Goal: Check status: Verify the current state of an ongoing process or item

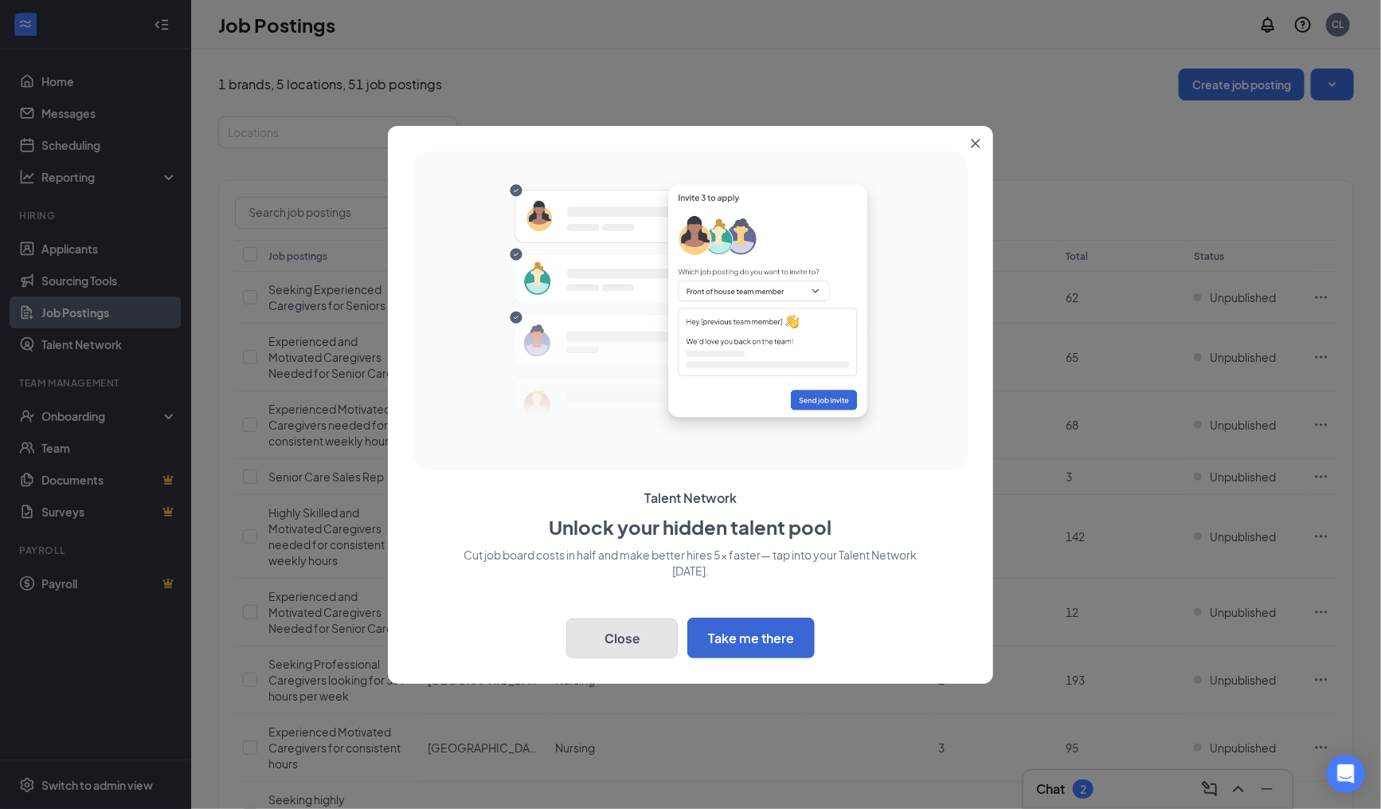
click at [617, 648] on button "Close" at bounding box center [622, 638] width 112 height 40
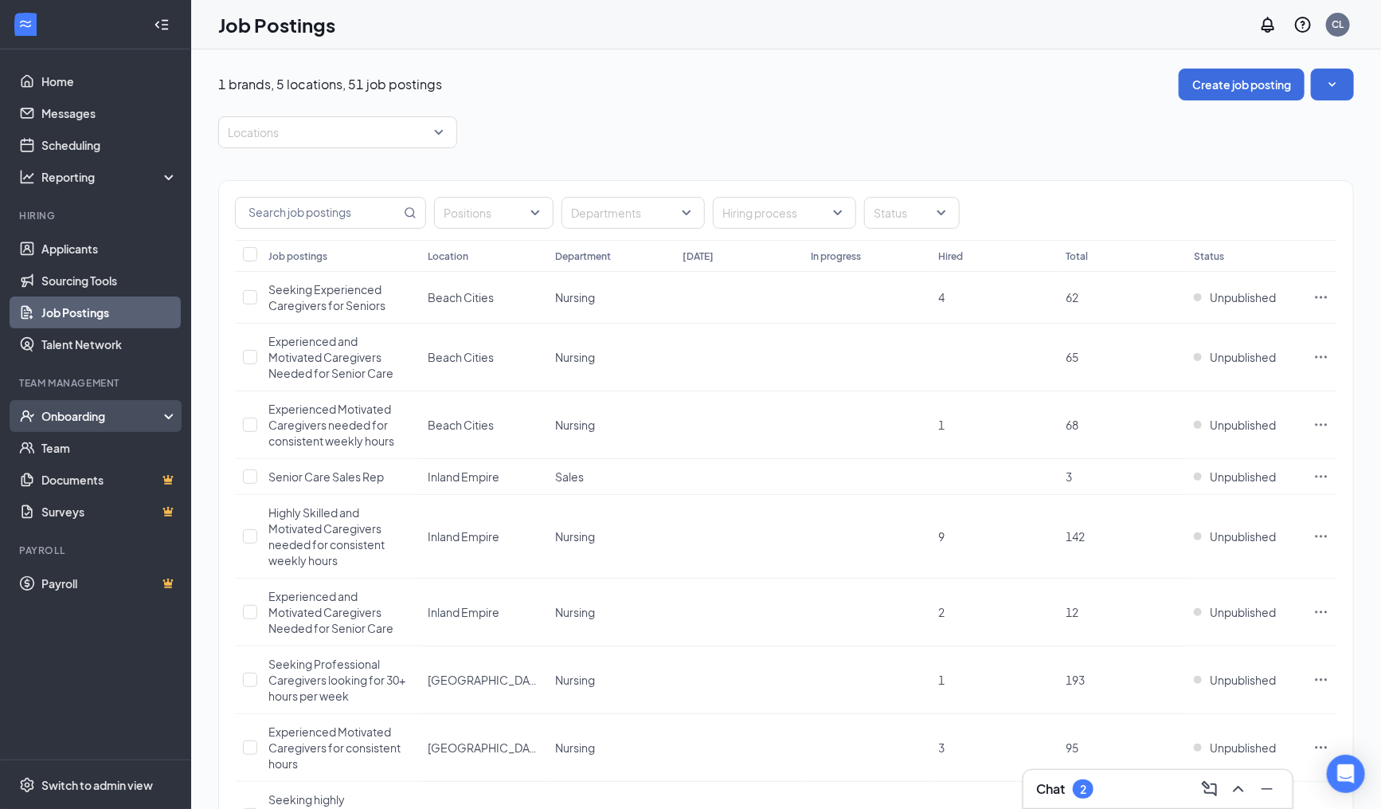
click at [56, 428] on div "Onboarding" at bounding box center [95, 416] width 191 height 32
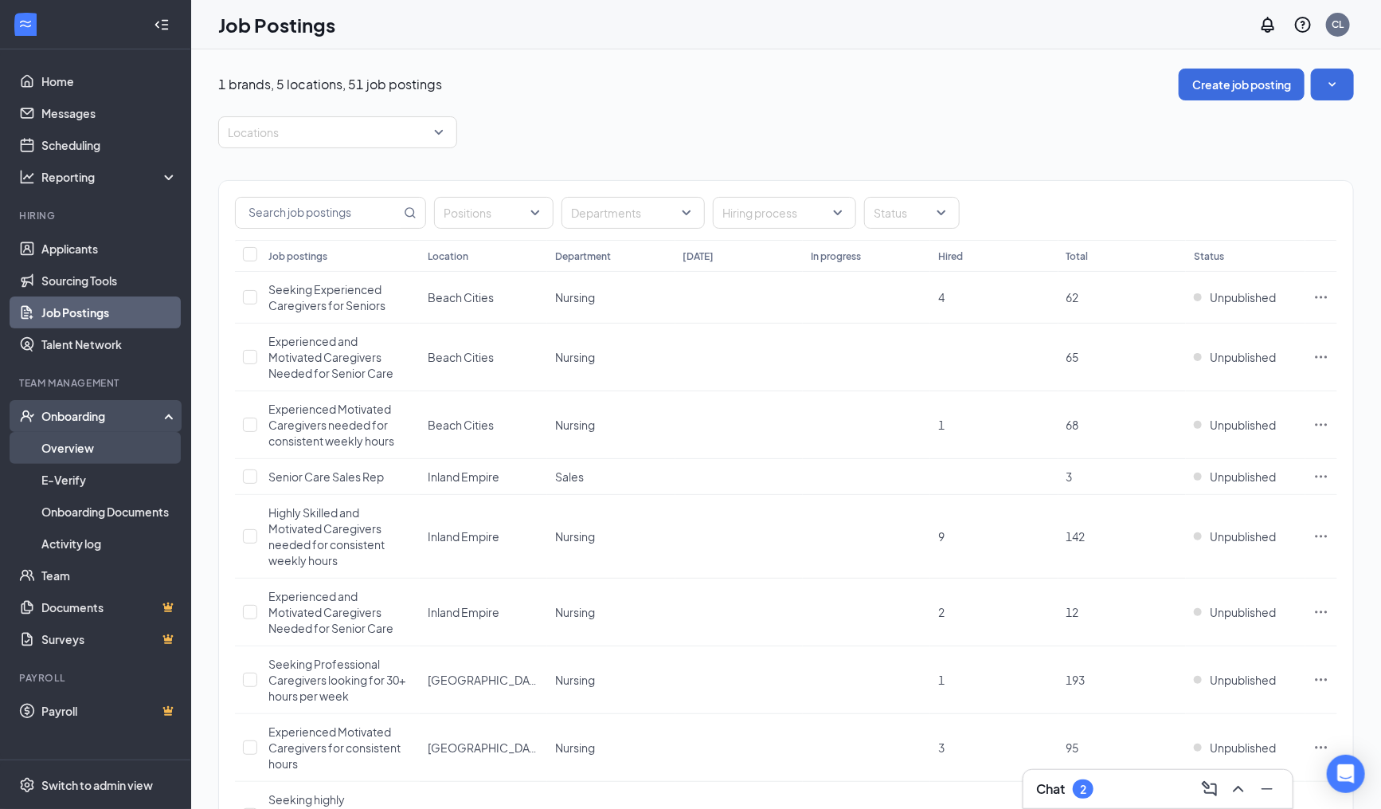
click at [116, 443] on link "Overview" at bounding box center [109, 448] width 136 height 32
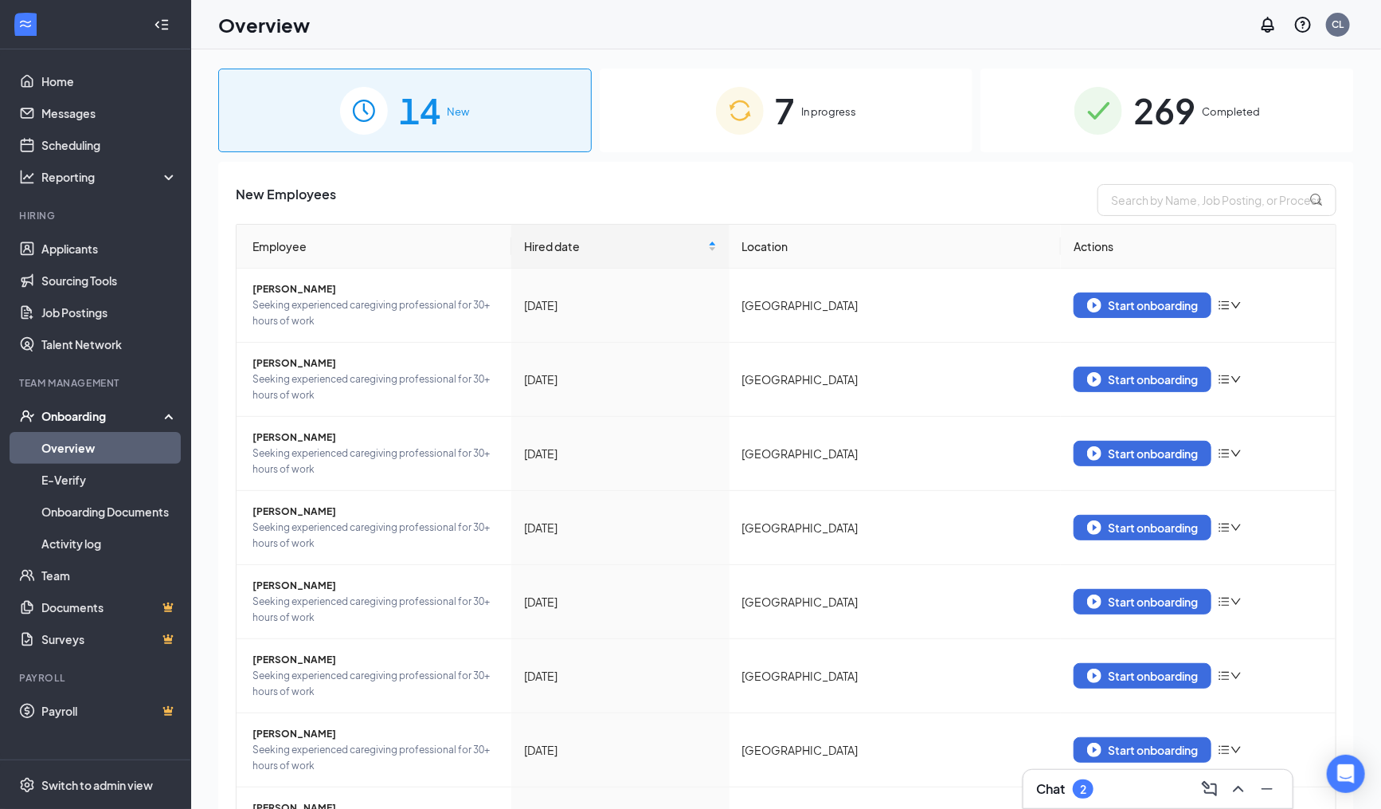
click at [845, 110] on span "In progress" at bounding box center [829, 112] width 55 height 16
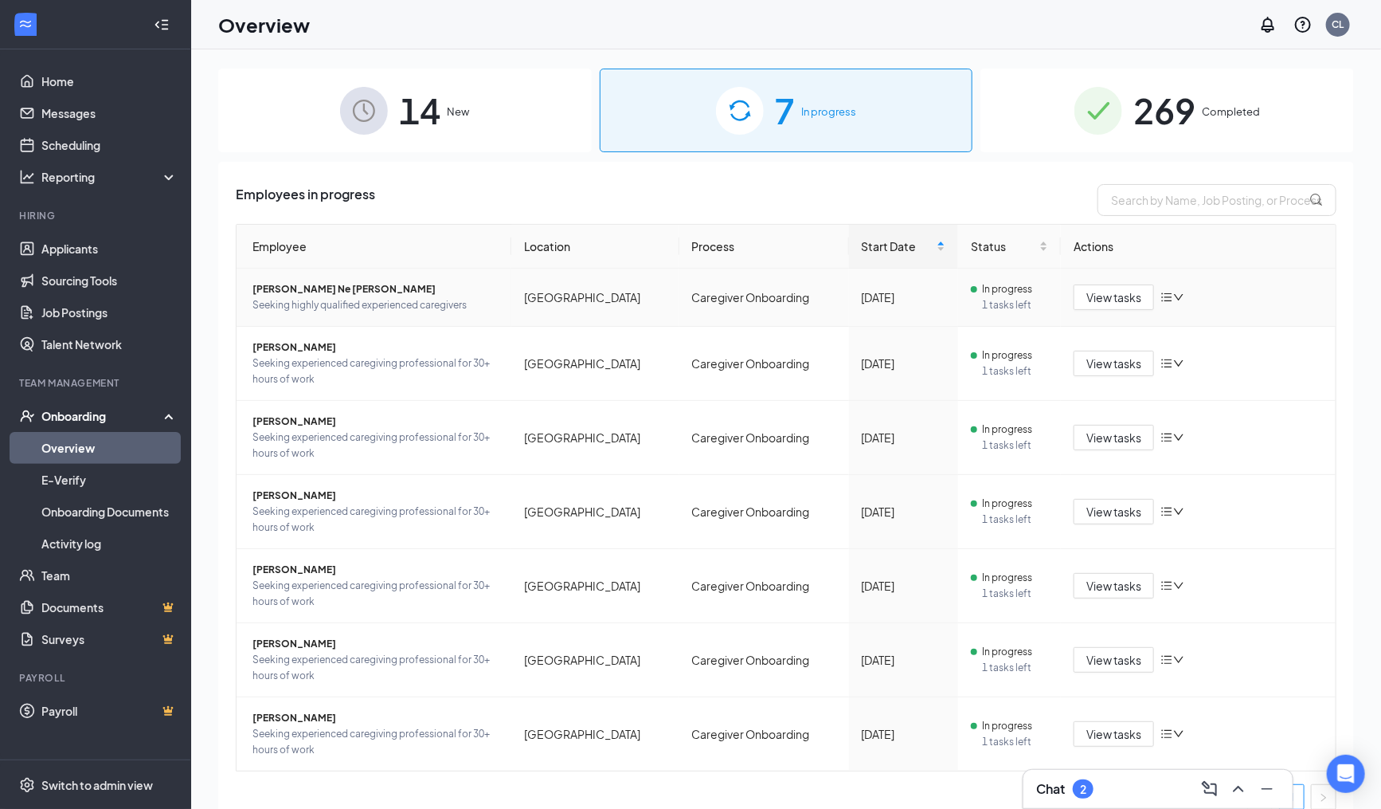
click at [258, 284] on span "[PERSON_NAME] Ne [PERSON_NAME]" at bounding box center [376, 289] width 246 height 16
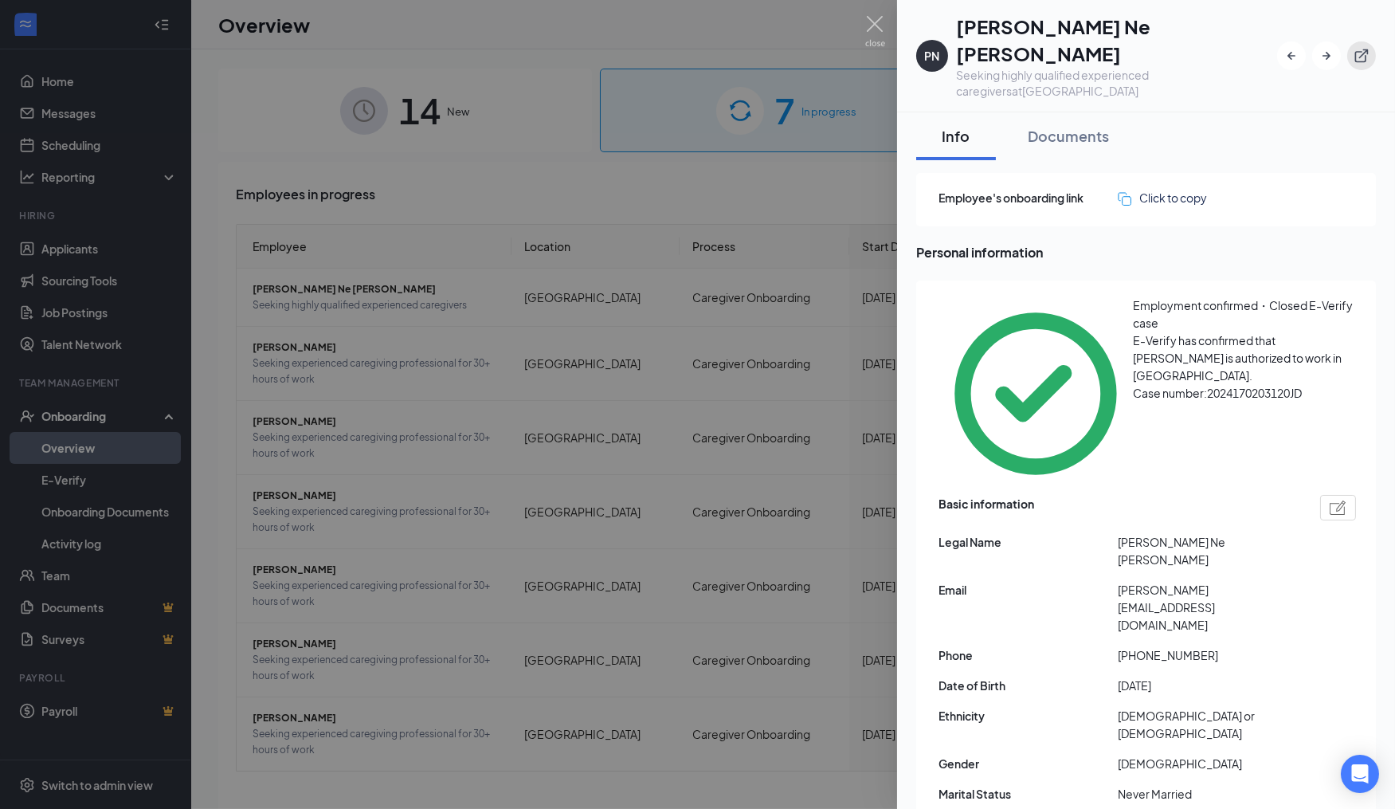
click at [1365, 49] on button "button" at bounding box center [1361, 55] width 29 height 29
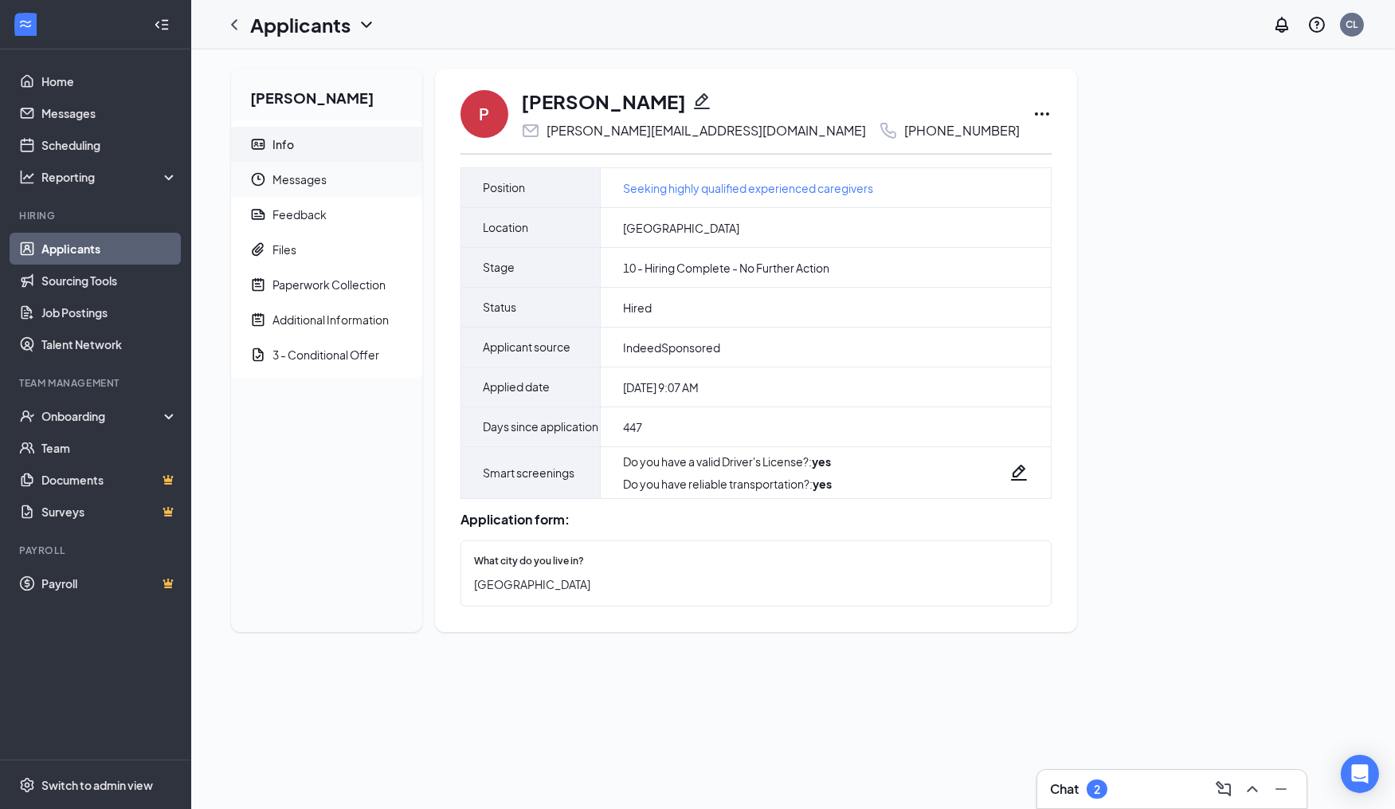
click at [344, 182] on span "Messages" at bounding box center [340, 179] width 137 height 35
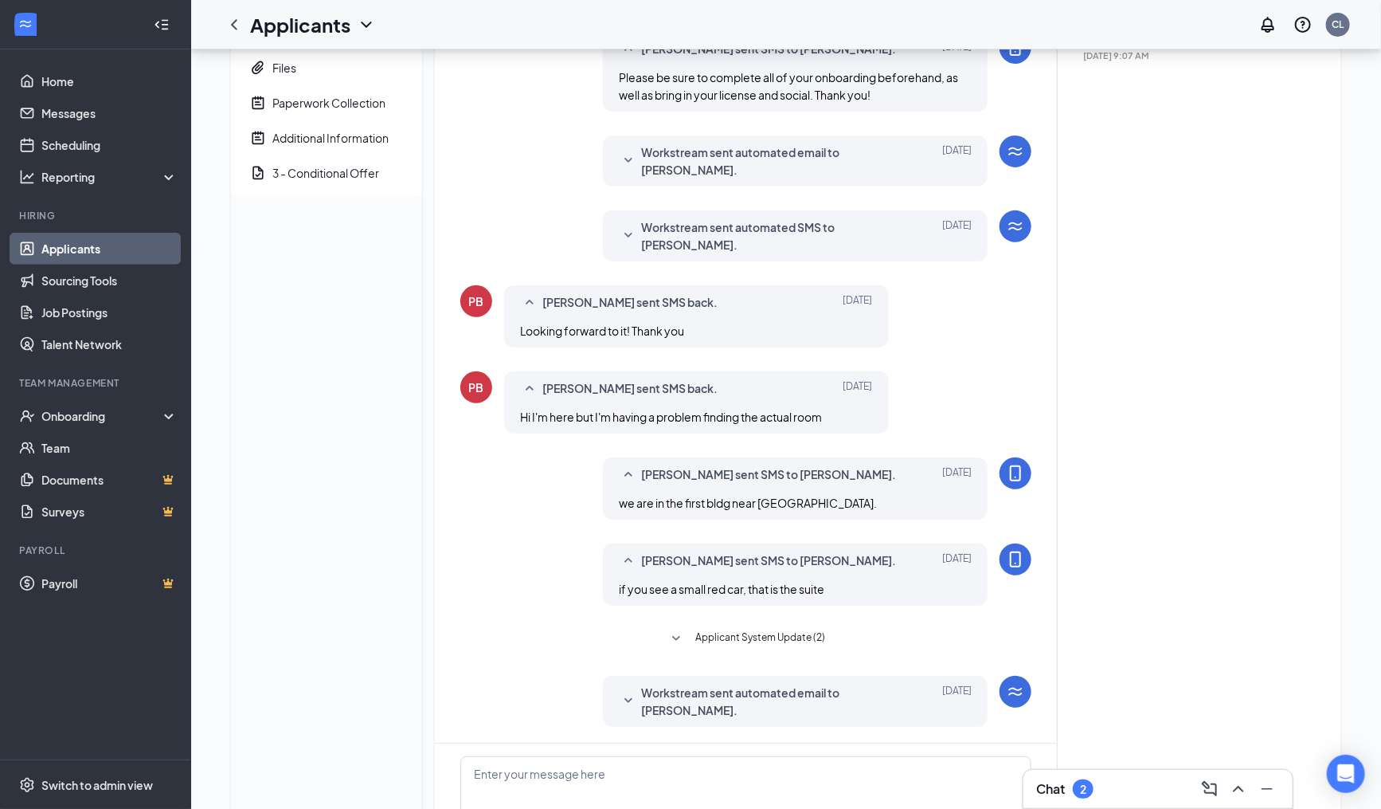
scroll to position [329, 0]
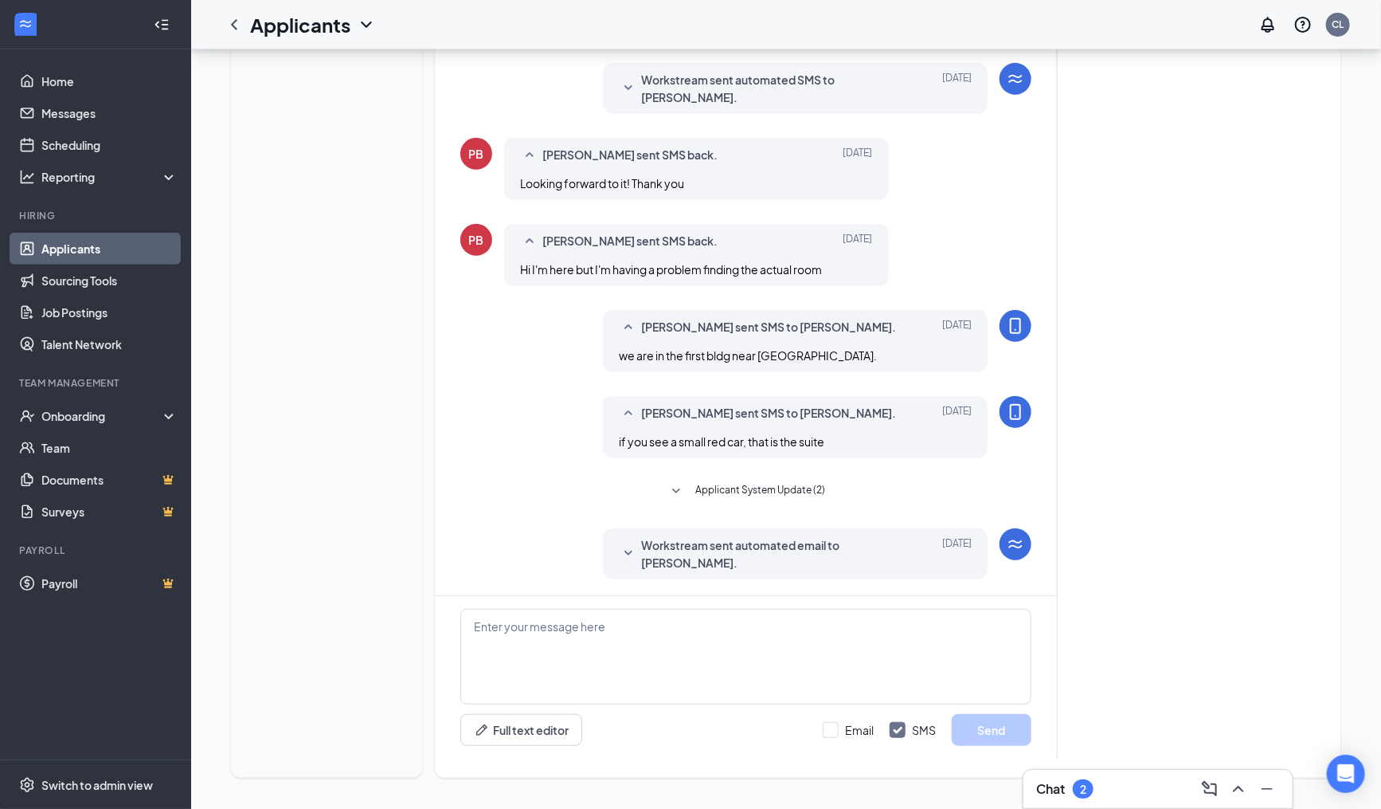
click at [713, 552] on span "Workstream sent automated email to Priscilla Bustos." at bounding box center [770, 553] width 259 height 35
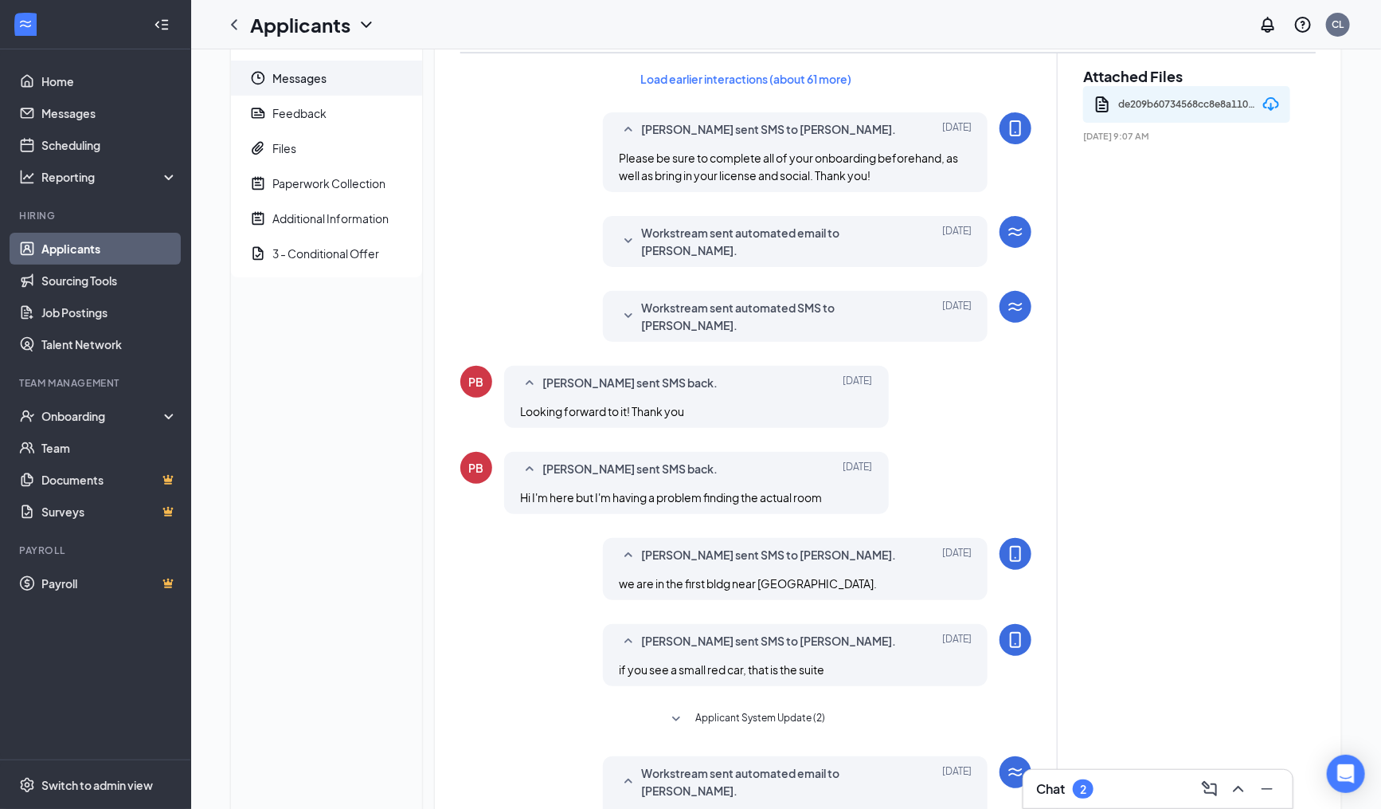
scroll to position [0, 0]
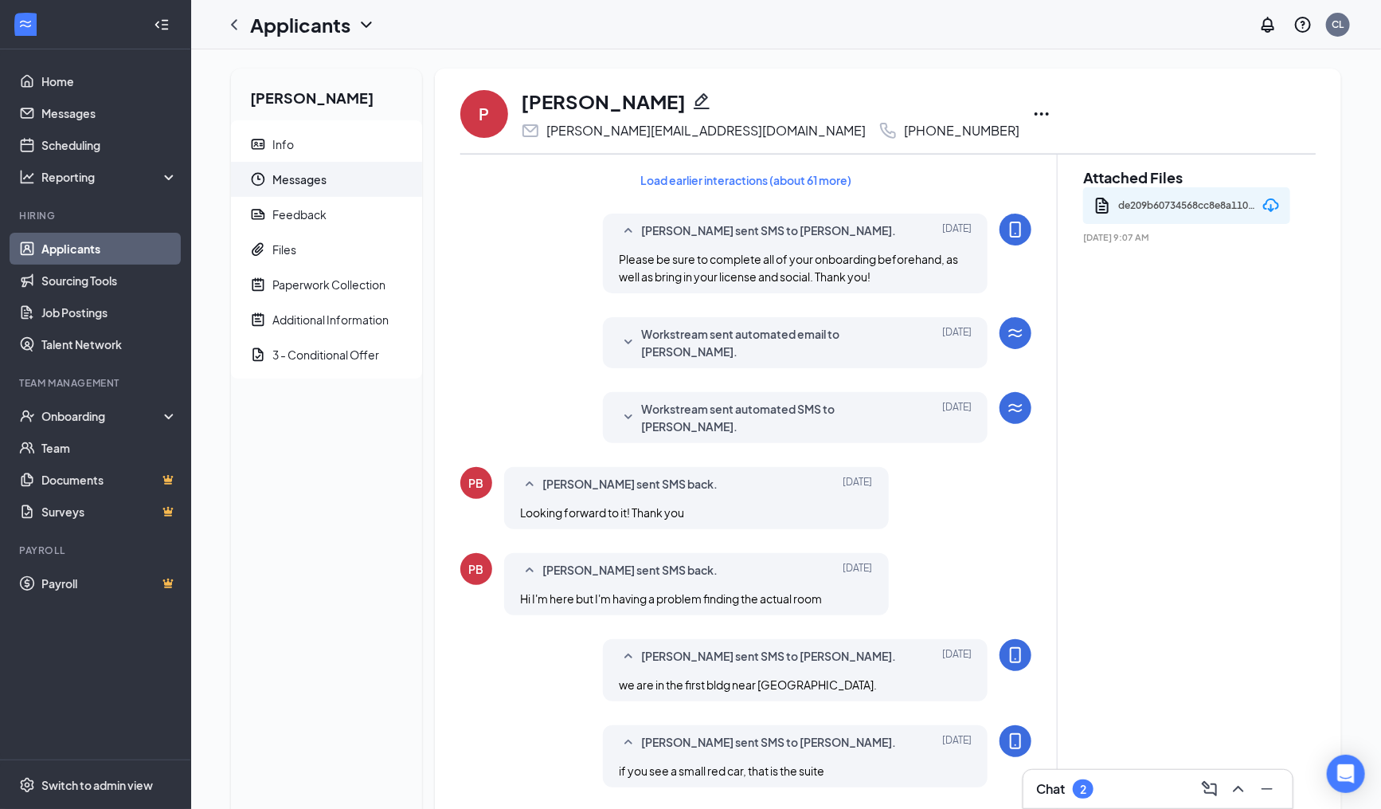
click at [770, 342] on span "Workstream sent automated email to Priscilla Bustos." at bounding box center [770, 342] width 259 height 35
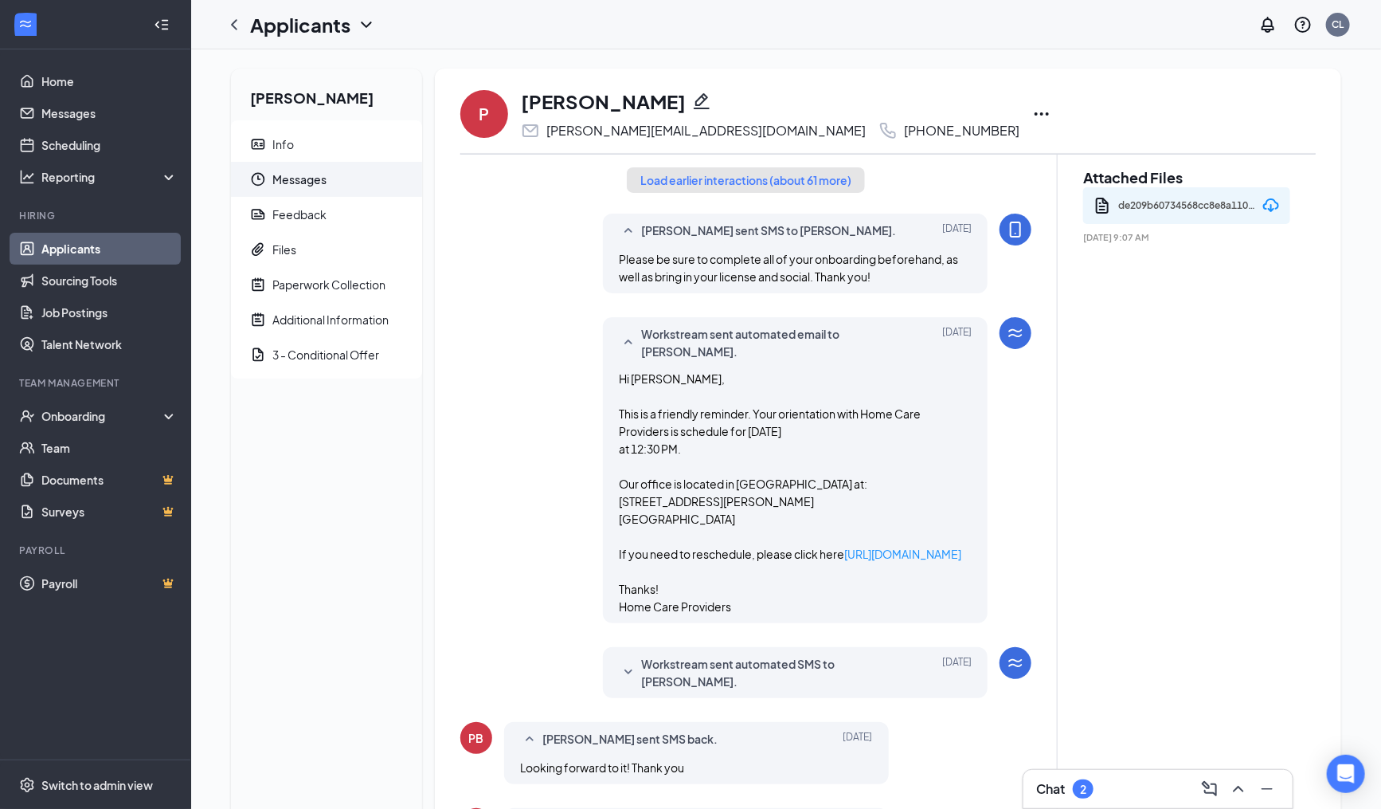
click at [790, 190] on button "Load earlier interactions (about 61 more)" at bounding box center [746, 179] width 238 height 25
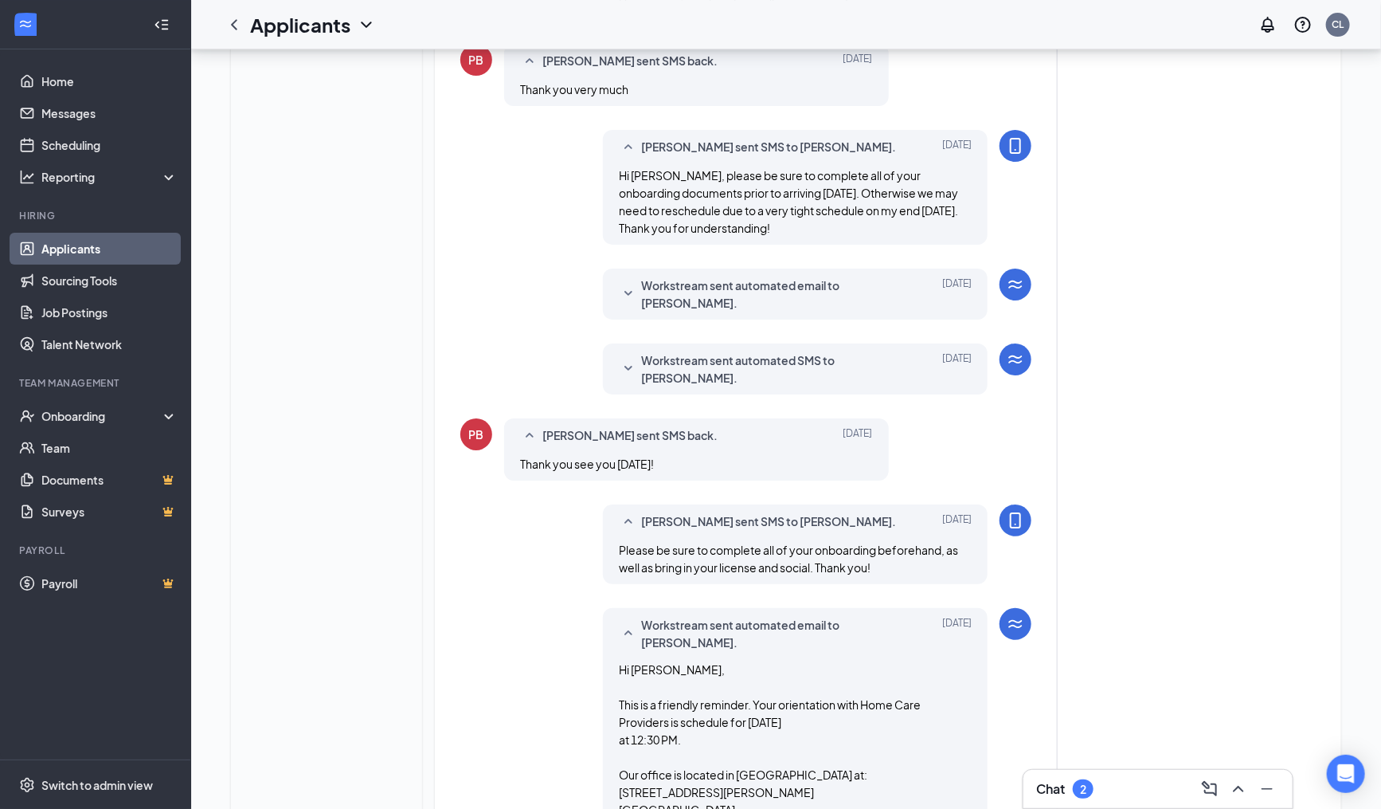
scroll to position [2965, 0]
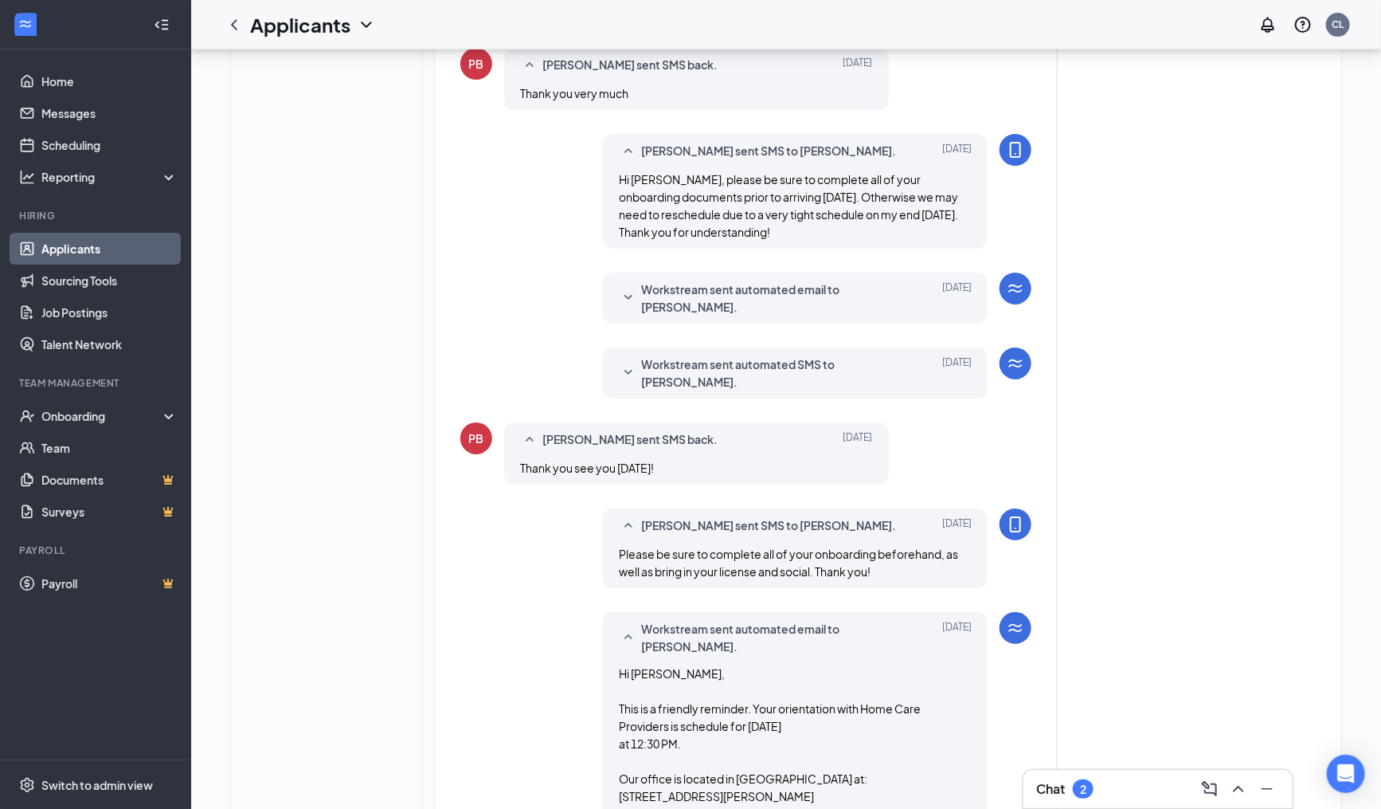
click at [801, 390] on span "Workstream sent automated SMS to Priscilla Bustos." at bounding box center [770, 372] width 259 height 35
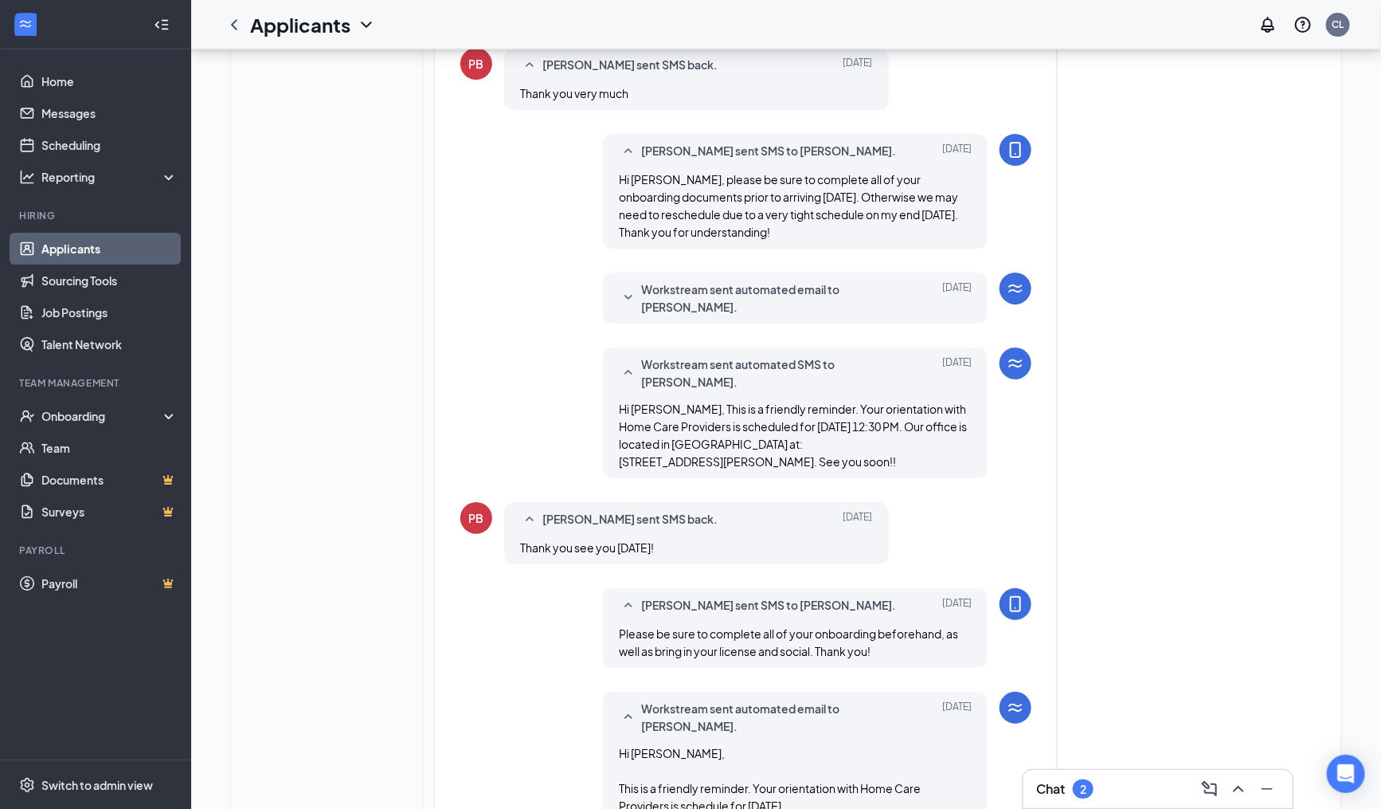
click at [850, 304] on span "Workstream sent automated email to Priscilla Bustos." at bounding box center [770, 297] width 259 height 35
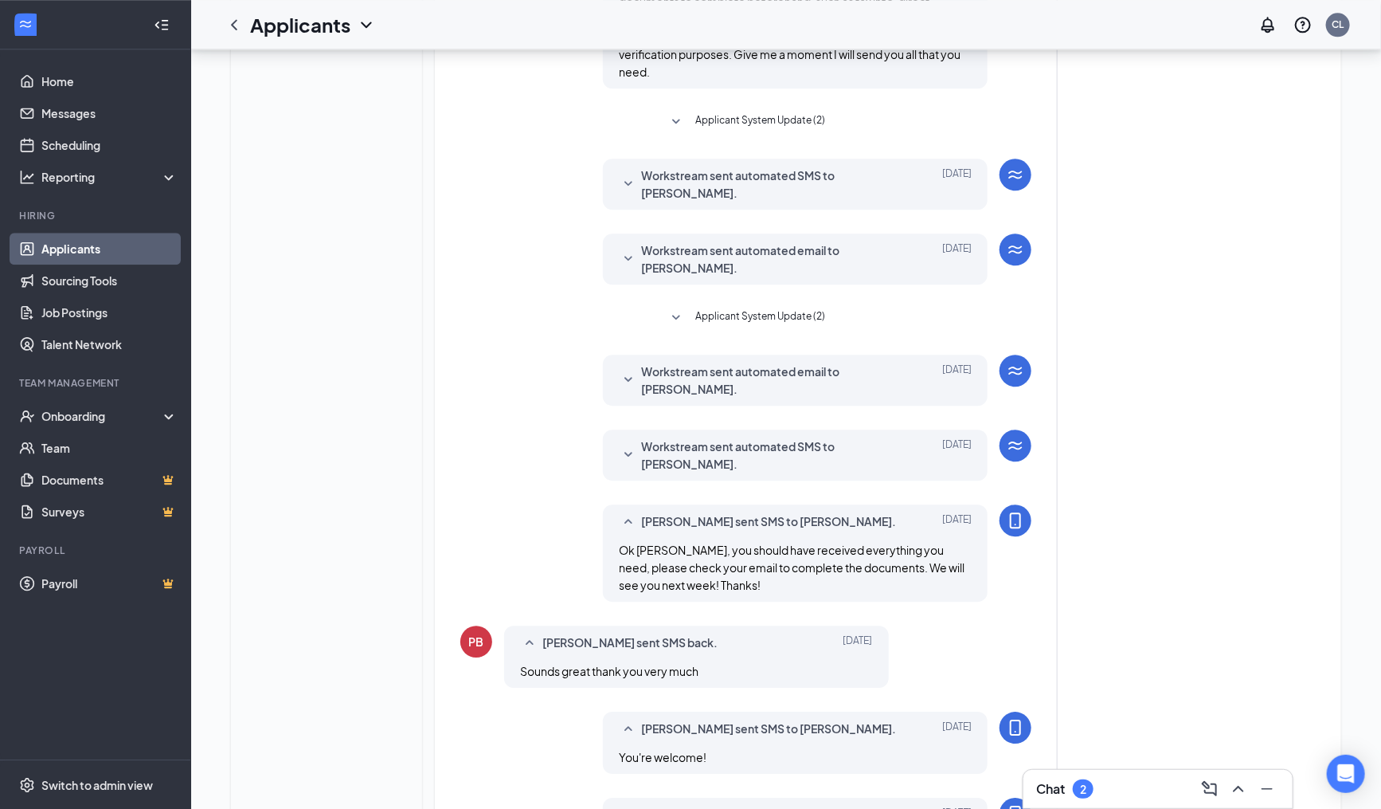
scroll to position [2074, 0]
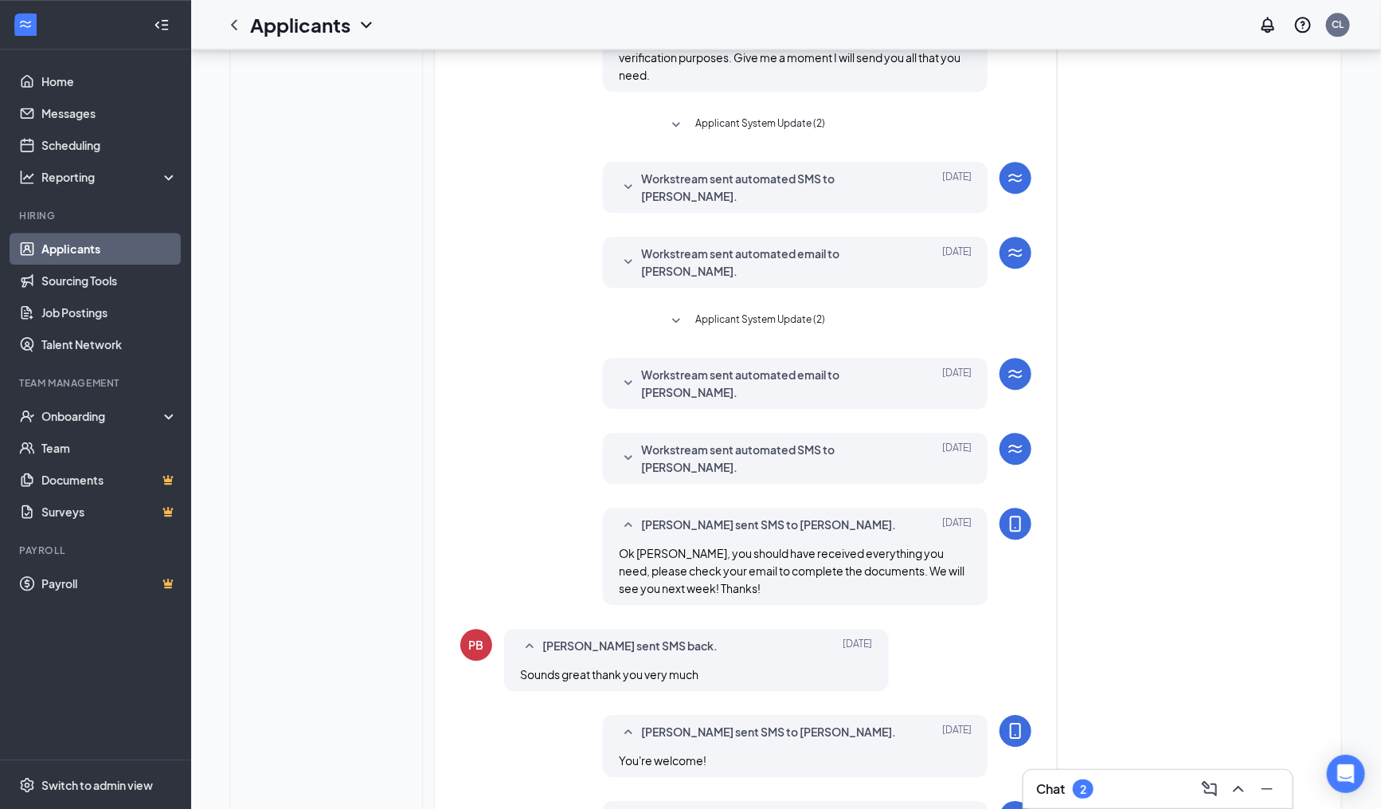
click at [759, 456] on div "Workstream sent automated SMS to Priscilla Bustos. Jun 12, 2024 Hi Priscilla. O…" at bounding box center [795, 458] width 385 height 51
click at [757, 470] on span "Workstream sent automated SMS to Priscilla Bustos." at bounding box center [770, 458] width 259 height 35
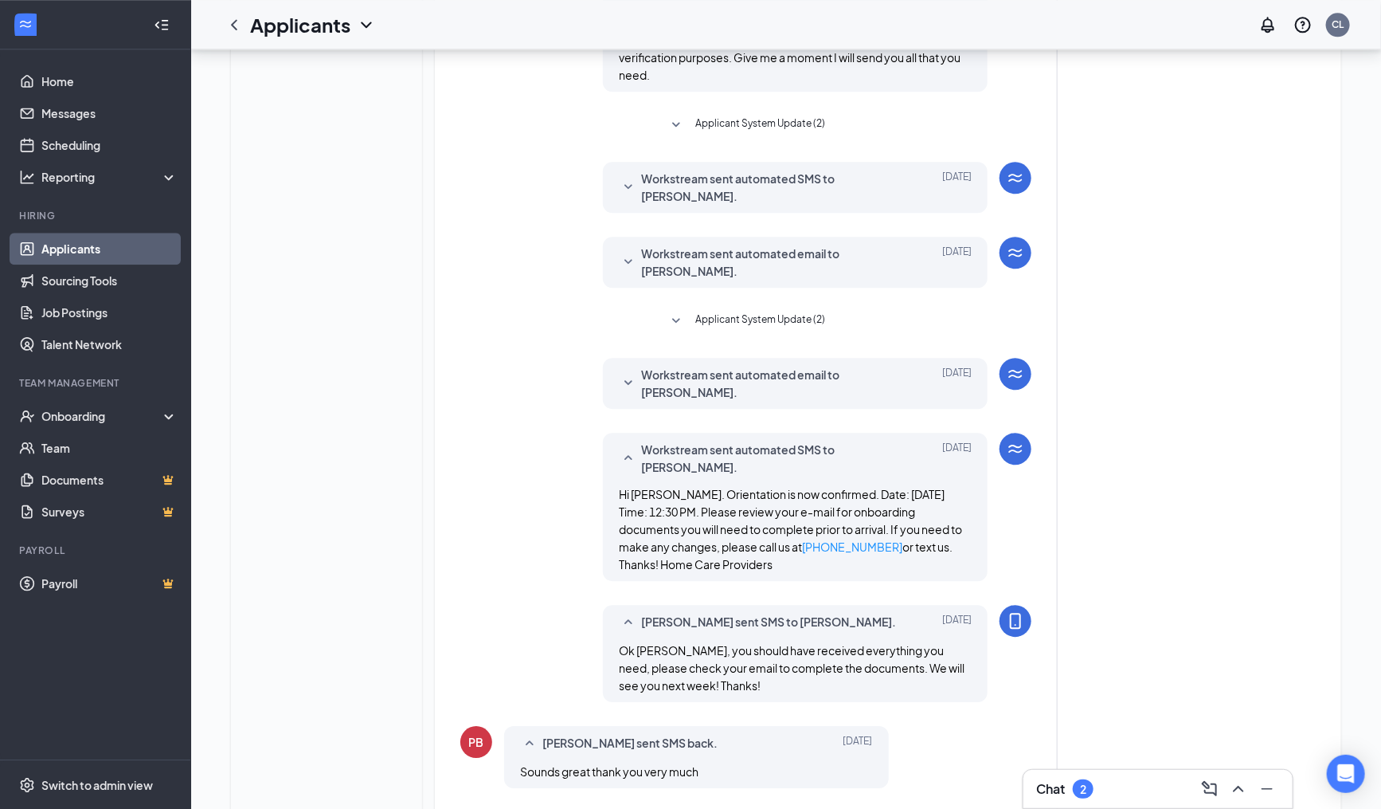
click at [787, 401] on span "Workstream sent automated email to Priscilla Bustos." at bounding box center [770, 383] width 259 height 35
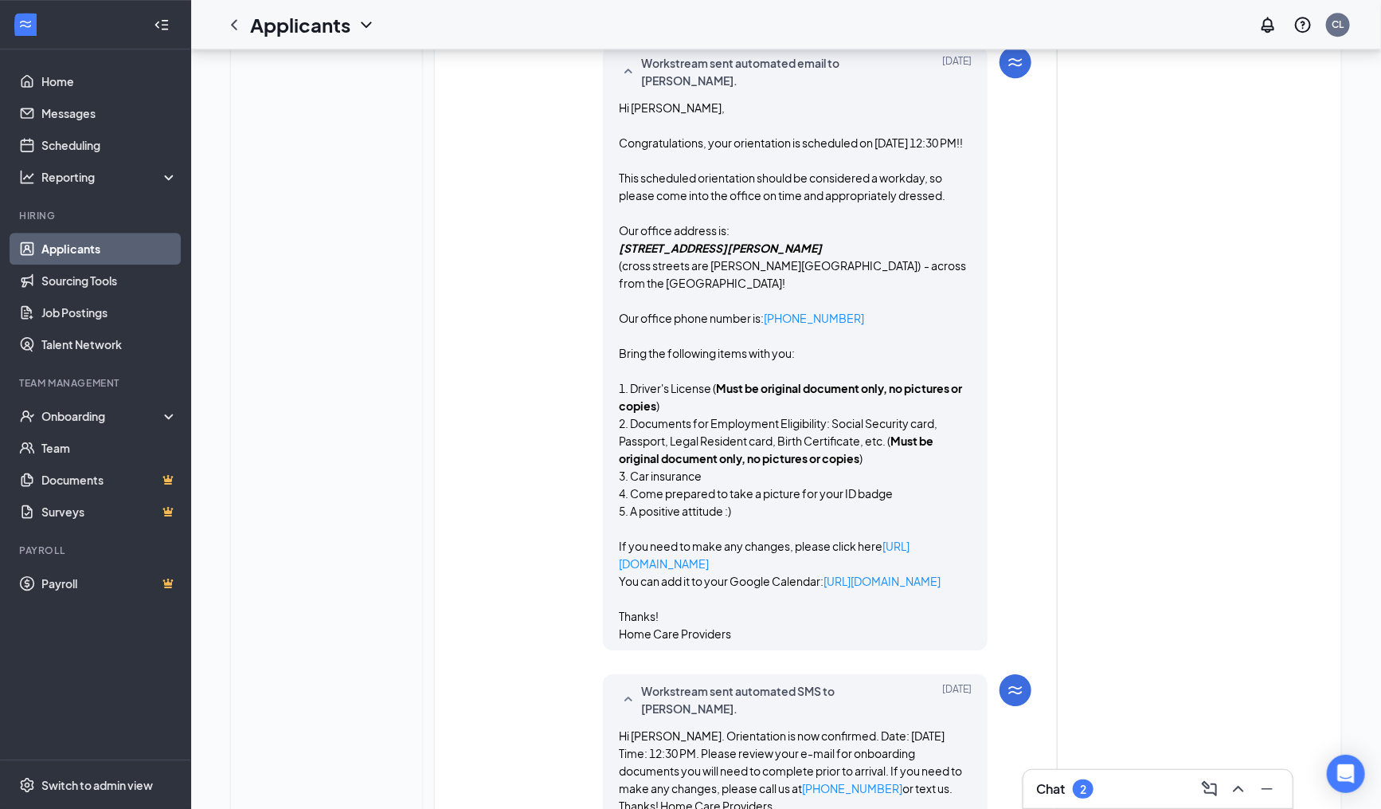
scroll to position [2360, 0]
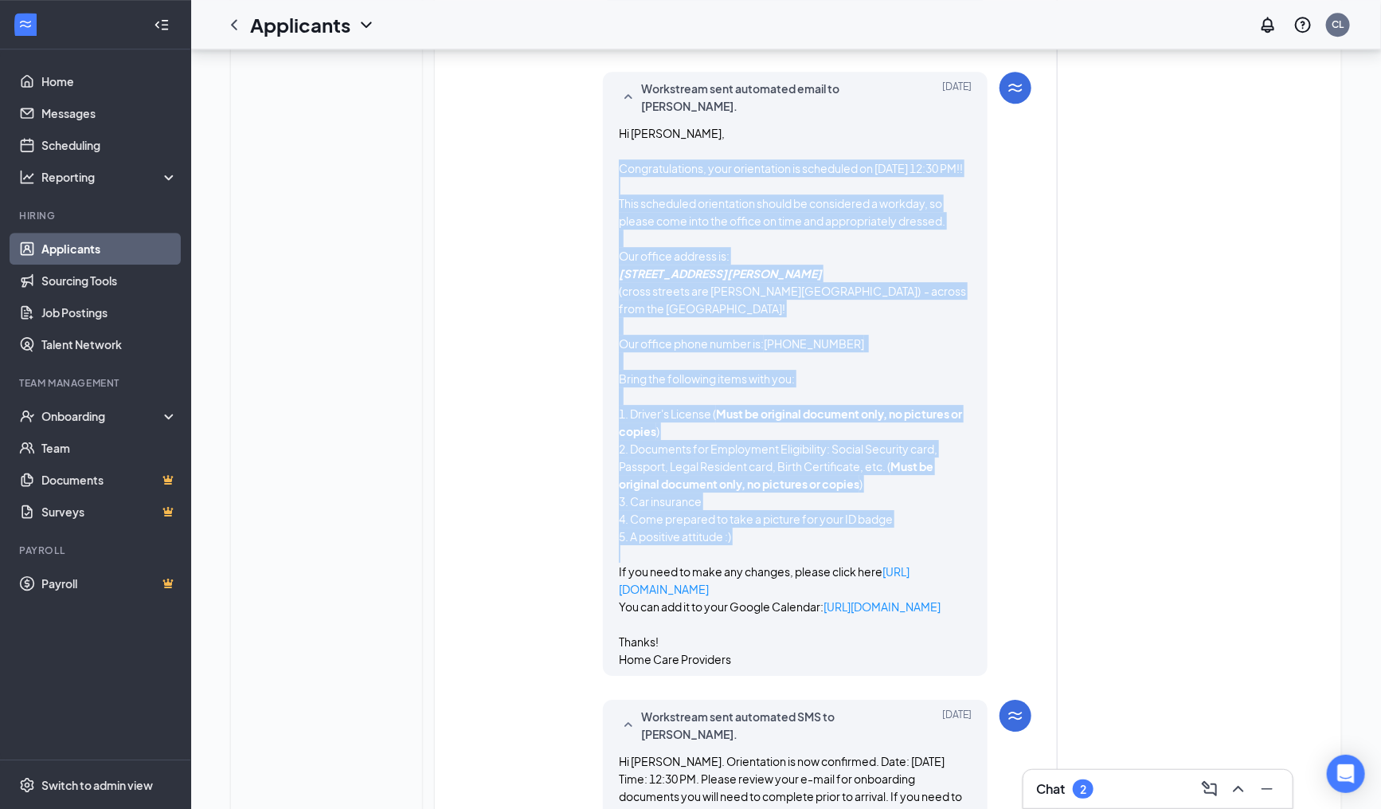
drag, startPoint x: 621, startPoint y: 182, endPoint x: 841, endPoint y: 583, distance: 457.8
click at [841, 583] on span "Hi Priscilla, Congratulations, your orientation is scheduled on 18 June 2024 at…" at bounding box center [795, 395] width 353 height 543
copy span "Congratulations, your orientation is scheduled on 18 June 2024 at 12:30 PM!! Th…"
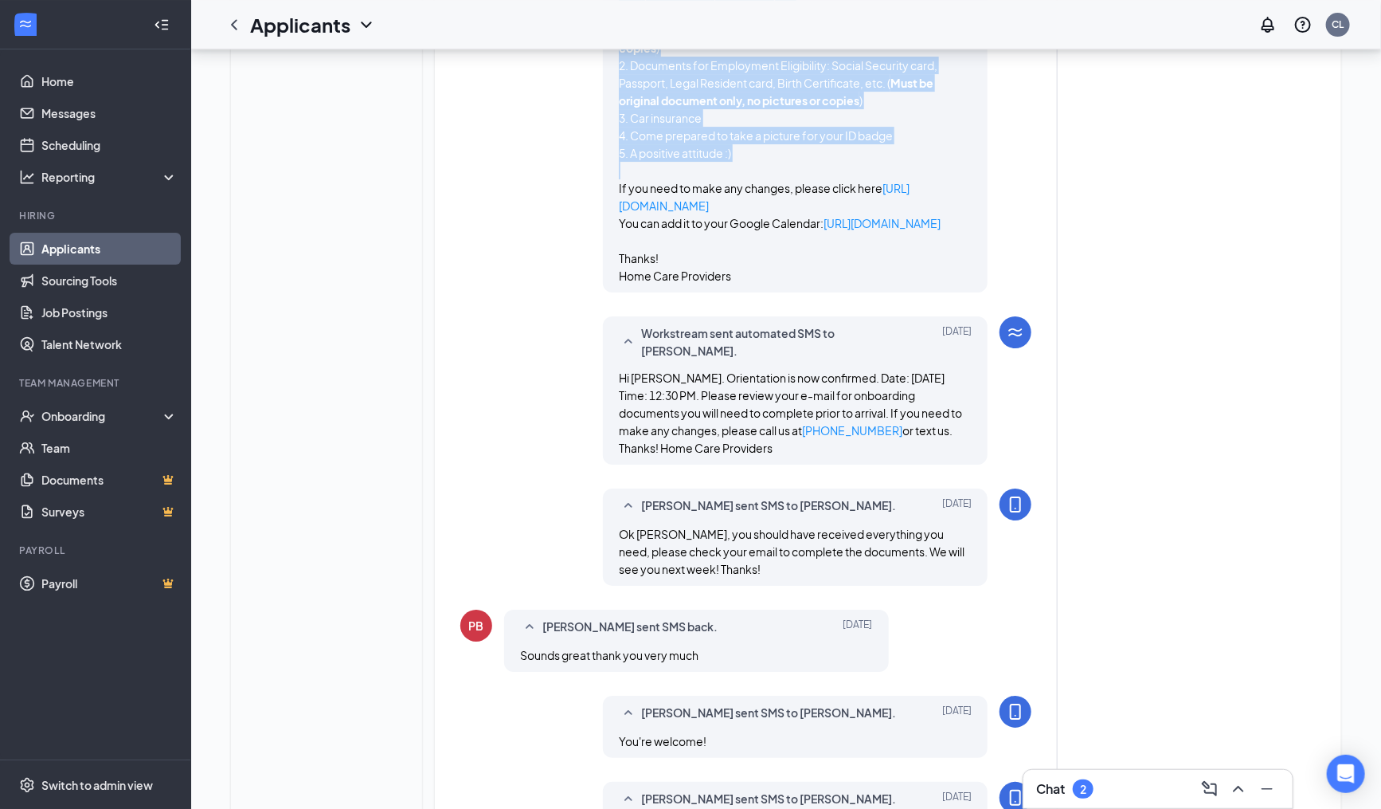
scroll to position [2778, 0]
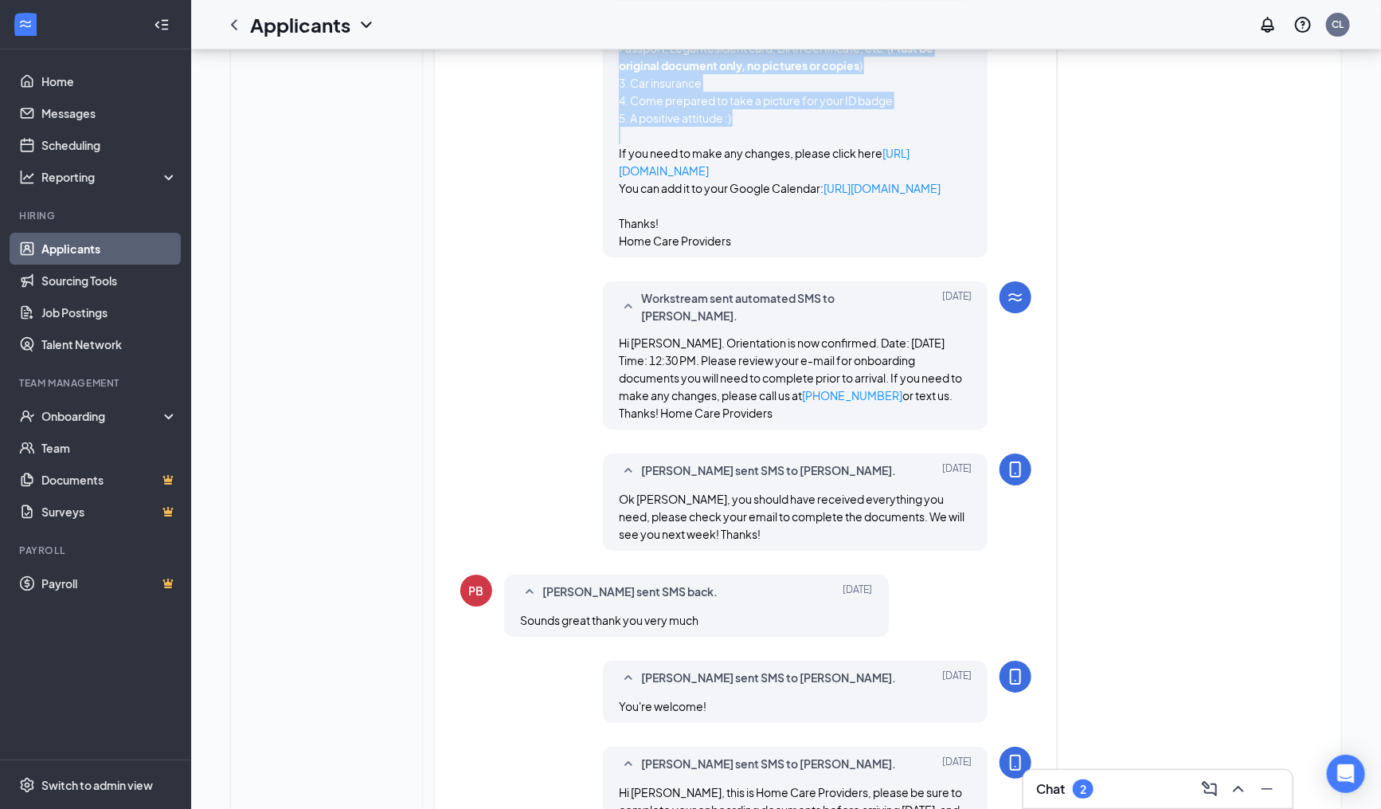
drag, startPoint x: 713, startPoint y: 467, endPoint x: 680, endPoint y: 389, distance: 84.9
click at [680, 389] on div "Hi Priscilla. Orientation is now confirmed. Date: 18 June 2024 Time: 12:30 PM. …" at bounding box center [795, 378] width 353 height 88
copy span "Orientation is now confirmed. Date: 18 June 2024 Time: 12:30 PM. Please review …"
